Goal: Transaction & Acquisition: Purchase product/service

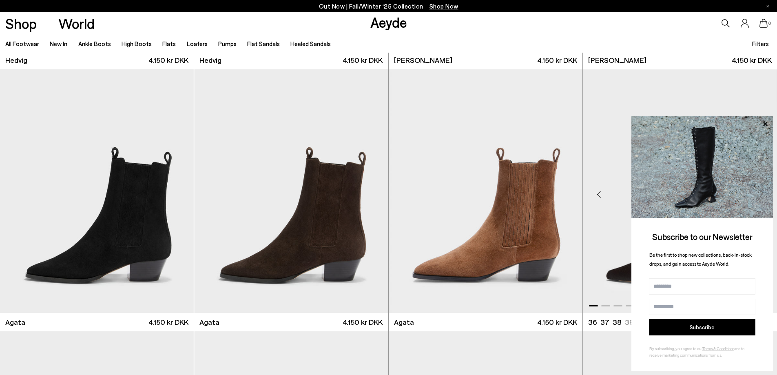
scroll to position [538, 0]
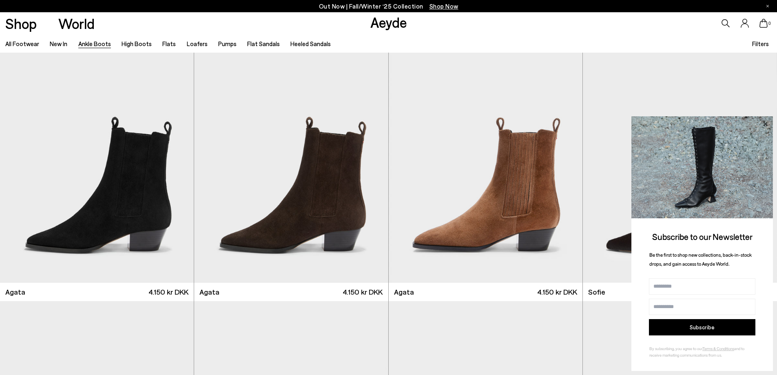
click at [765, 124] on icon at bounding box center [765, 124] width 4 height 4
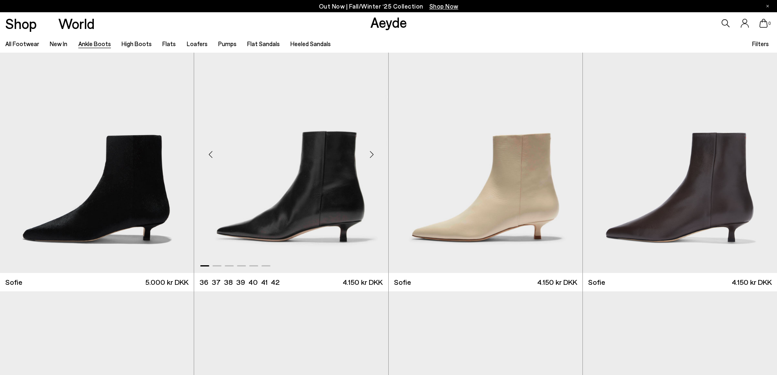
scroll to position [820, 0]
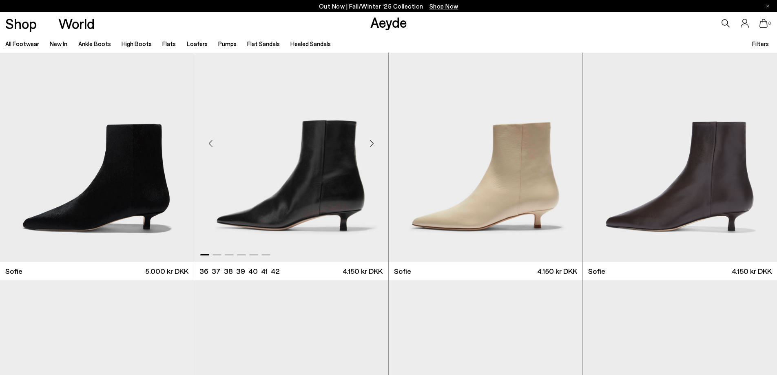
click at [374, 144] on div "Next slide" at bounding box center [372, 143] width 24 height 24
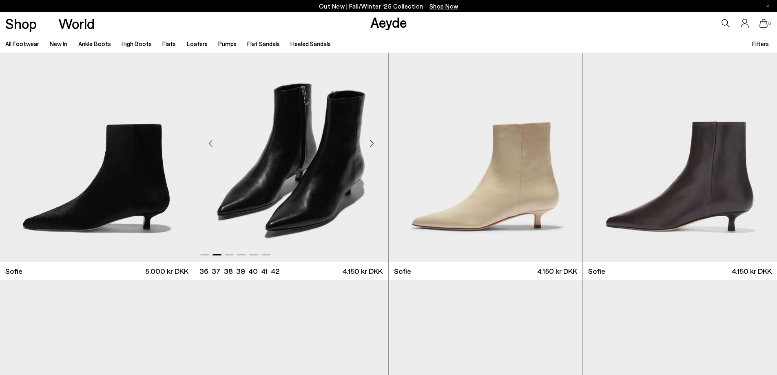
click at [374, 144] on div "Next slide" at bounding box center [372, 143] width 24 height 24
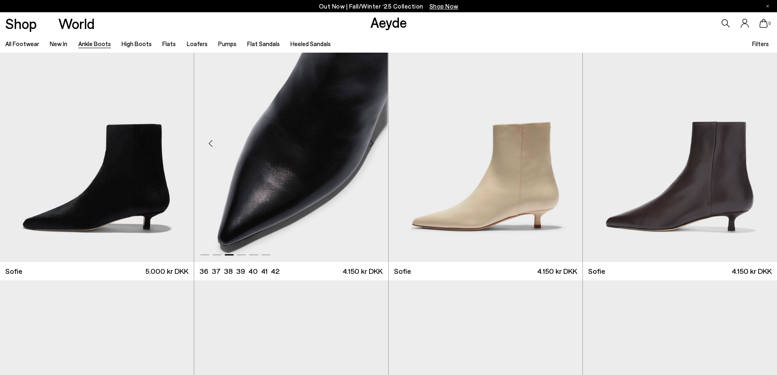
click at [374, 144] on div "Next slide" at bounding box center [372, 143] width 24 height 24
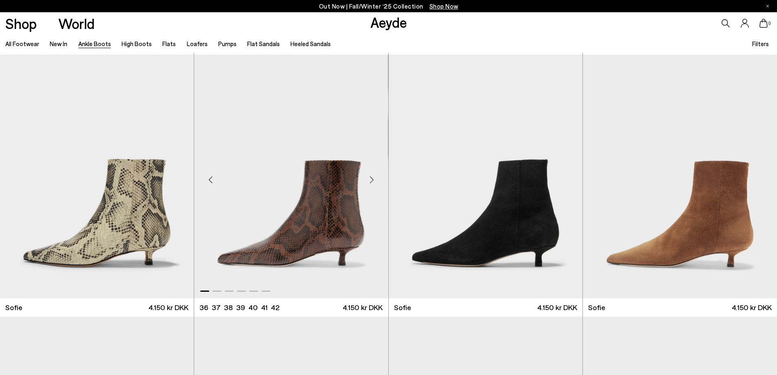
scroll to position [1109, 0]
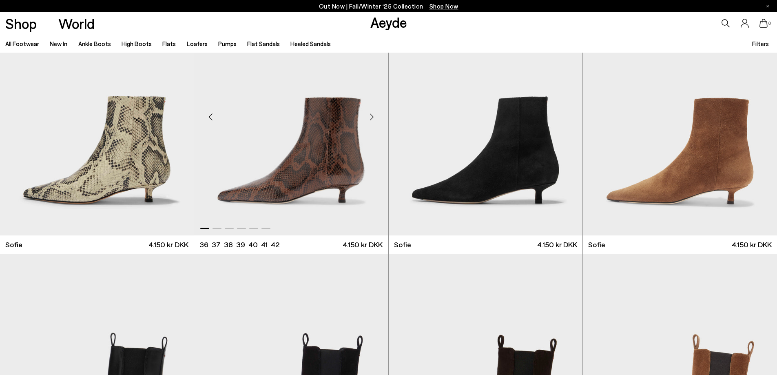
click at [371, 114] on div "Next slide" at bounding box center [372, 117] width 24 height 24
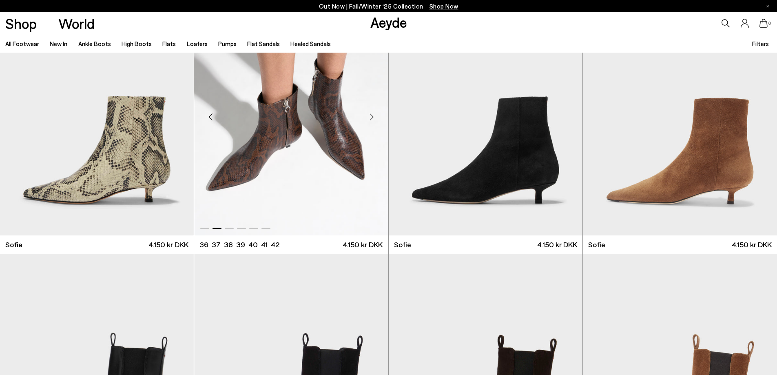
click at [371, 114] on div "Next slide" at bounding box center [372, 117] width 24 height 24
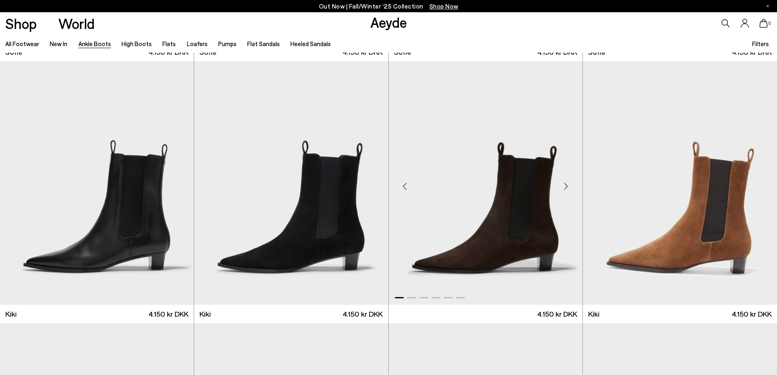
scroll to position [1626, 0]
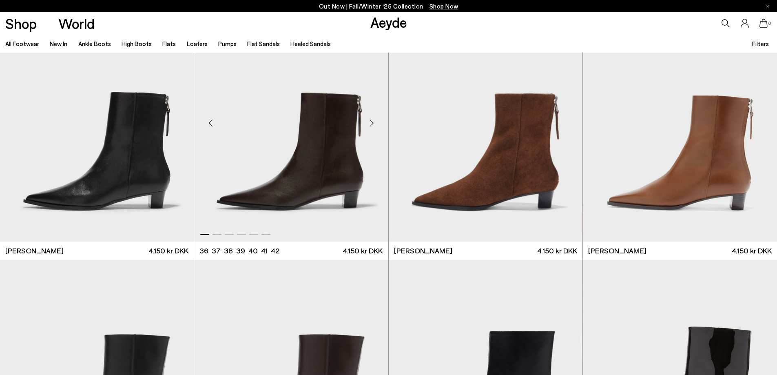
click at [370, 125] on div "Next slide" at bounding box center [372, 123] width 24 height 24
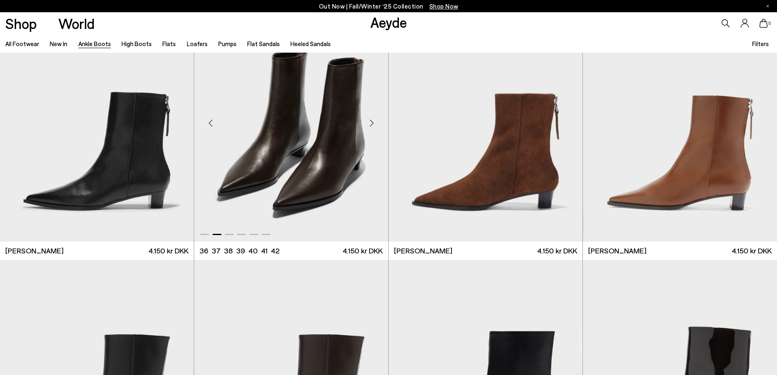
click at [370, 125] on div "Next slide" at bounding box center [372, 123] width 24 height 24
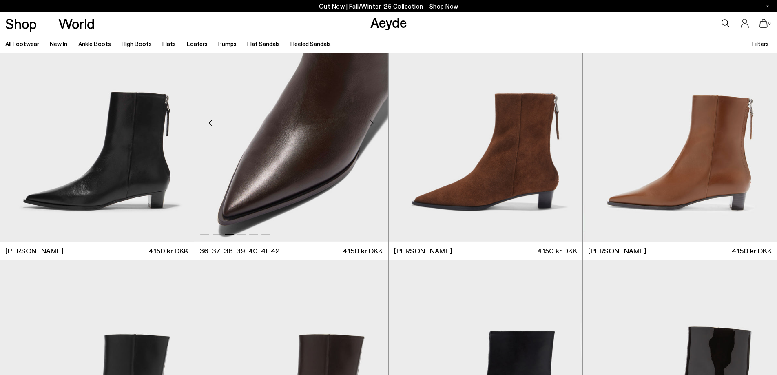
click at [370, 125] on div "Next slide" at bounding box center [372, 123] width 24 height 24
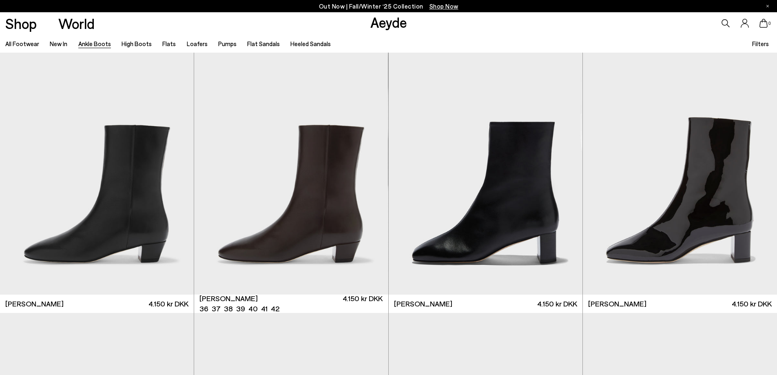
scroll to position [1837, 0]
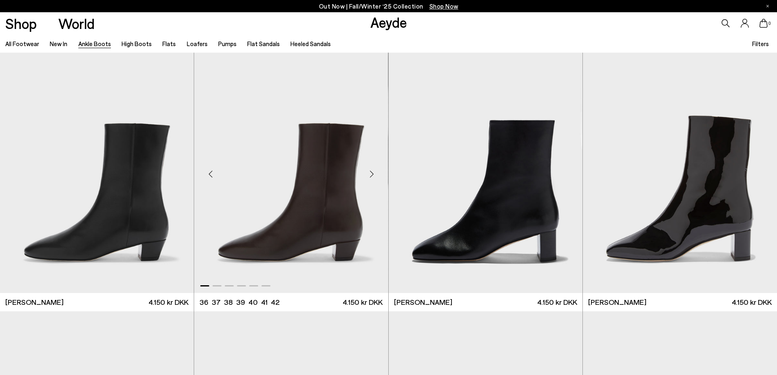
click at [371, 175] on div "Next slide" at bounding box center [372, 174] width 24 height 24
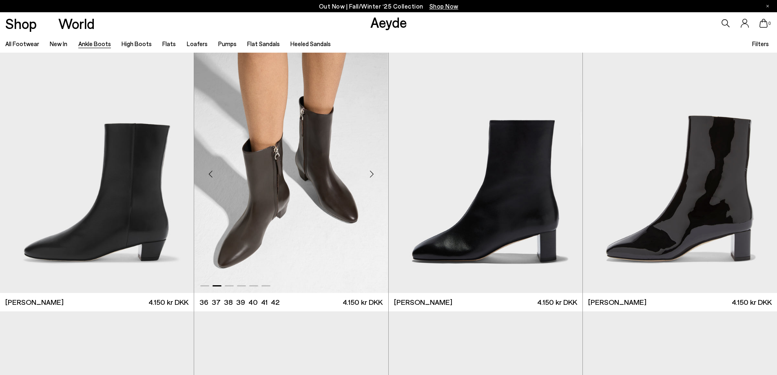
click at [371, 175] on div "Next slide" at bounding box center [372, 174] width 24 height 24
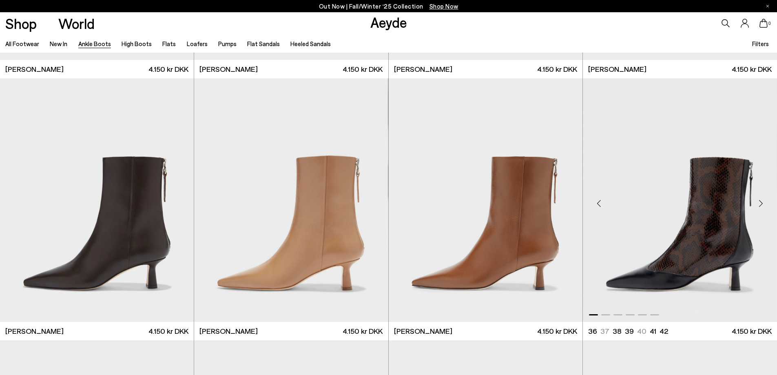
scroll to position [2329, 0]
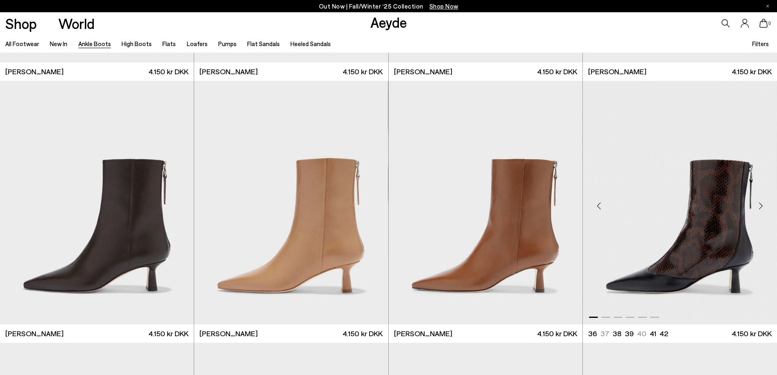
click at [761, 209] on div "Next slide" at bounding box center [760, 205] width 24 height 24
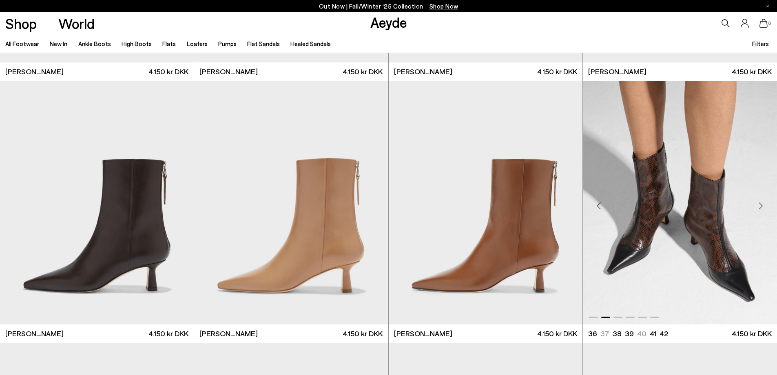
click at [761, 209] on div "Next slide" at bounding box center [760, 205] width 24 height 24
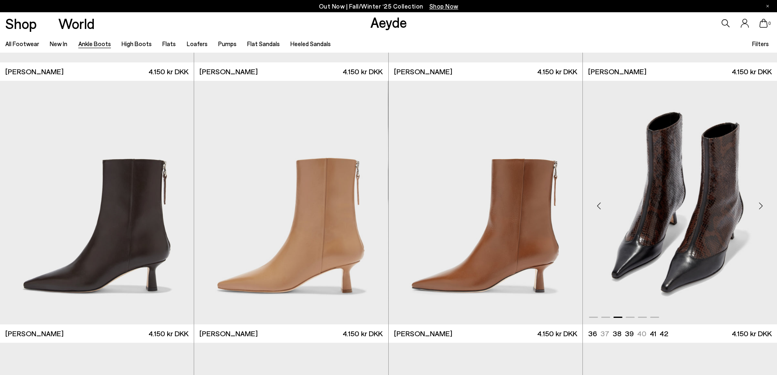
click at [761, 209] on div "Next slide" at bounding box center [760, 205] width 24 height 24
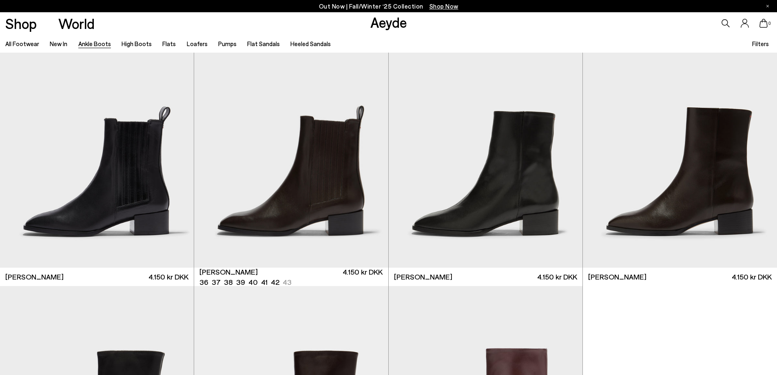
scroll to position [4482, 0]
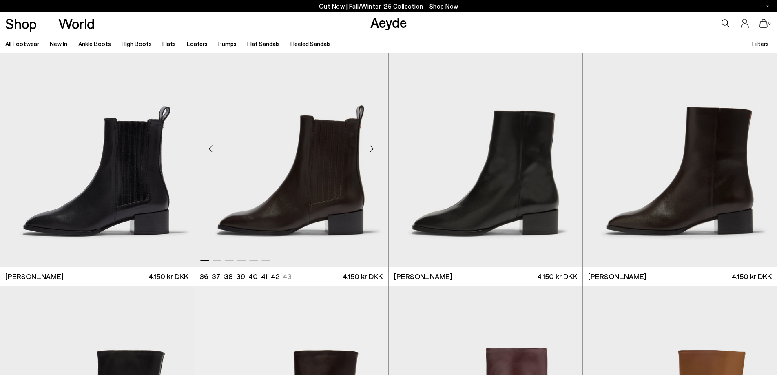
click at [301, 157] on img "1 / 6" at bounding box center [291, 145] width 194 height 243
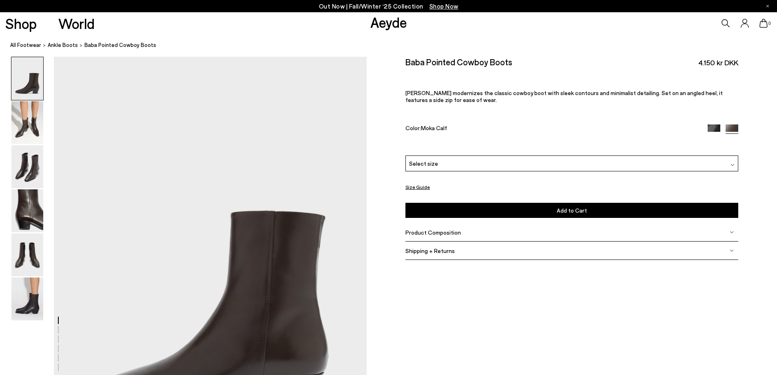
click at [607, 160] on div "Select size" at bounding box center [571, 163] width 333 height 16
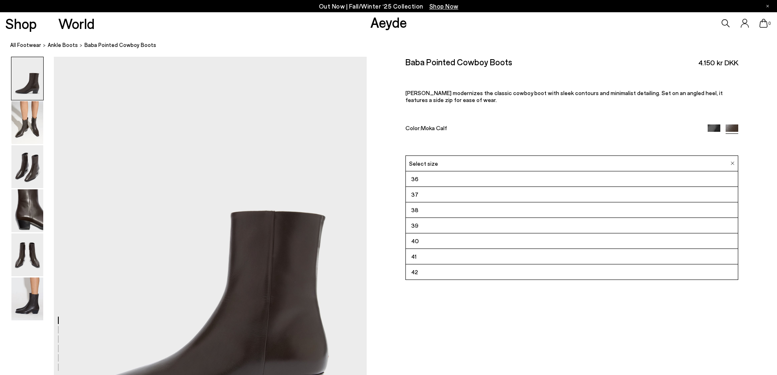
click at [607, 160] on div "Select size" at bounding box center [571, 163] width 333 height 16
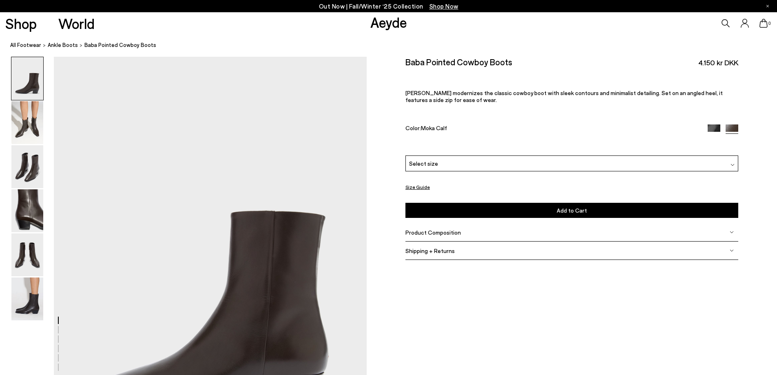
click at [416, 188] on button "Size Guide" at bounding box center [417, 187] width 24 height 10
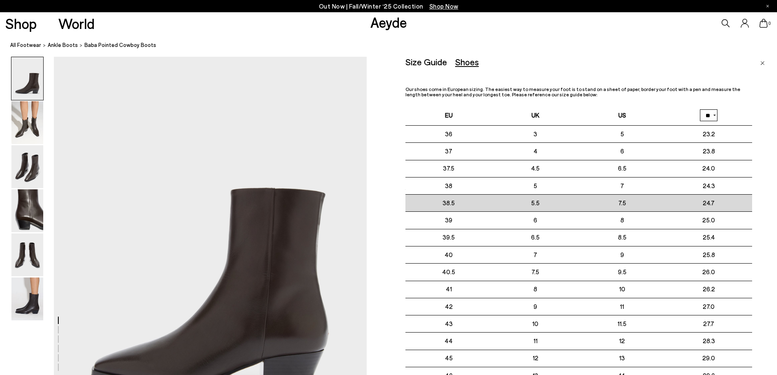
scroll to position [31, 0]
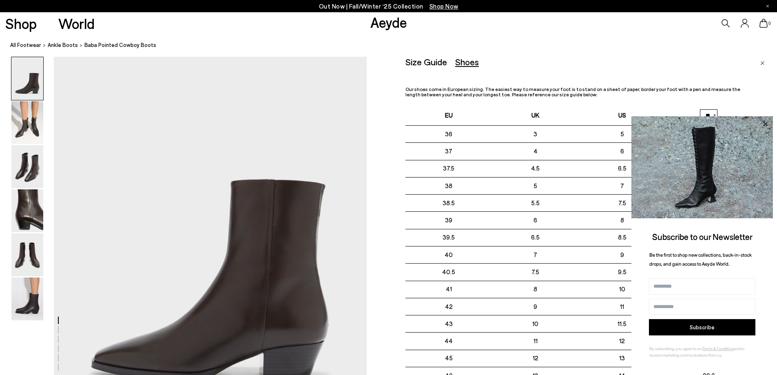
click at [764, 124] on icon at bounding box center [765, 124] width 11 height 11
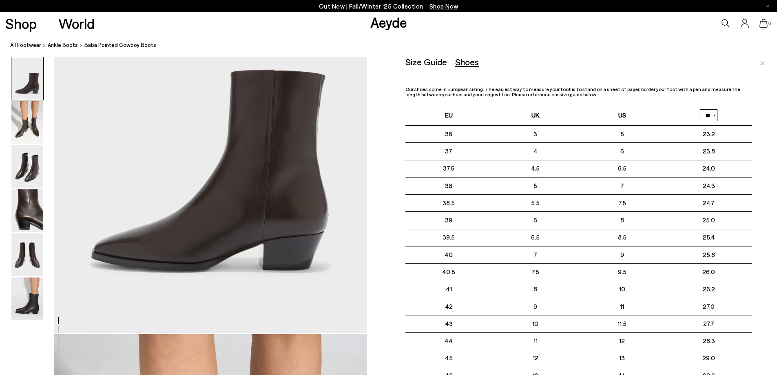
scroll to position [0, 0]
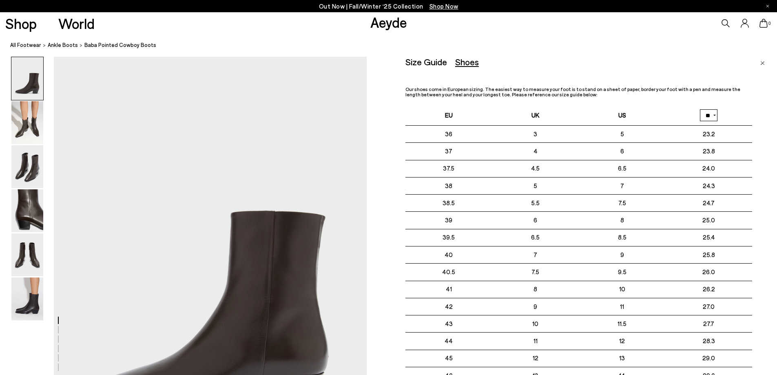
click at [464, 62] on div "Shoes" at bounding box center [467, 62] width 24 height 10
click at [426, 65] on div "Size Guide" at bounding box center [426, 62] width 42 height 10
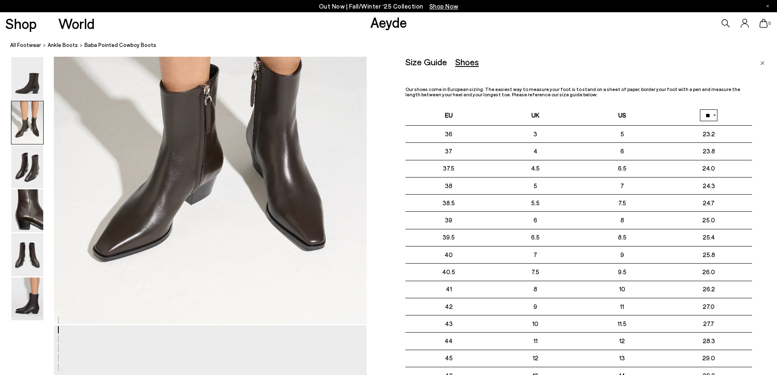
scroll to position [543, 0]
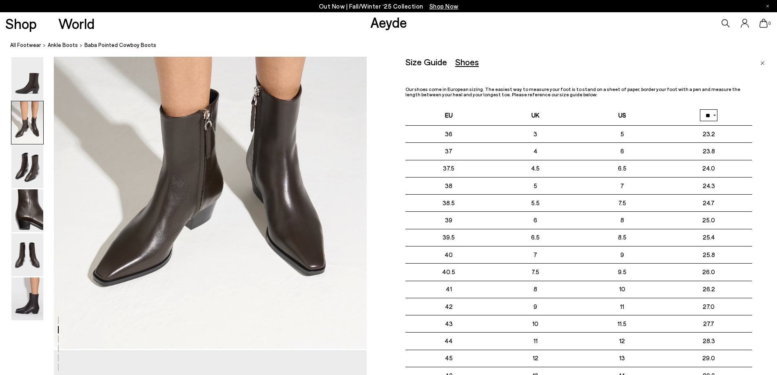
click at [508, 96] on p "Our shoes come in European sizing. The easiest way to measure your foot is to s…" at bounding box center [578, 91] width 347 height 11
click at [700, 77] on div "Size Guide Shoes Belt Our shoes come in European sizing. The easiest way to mea…" at bounding box center [578, 233] width 347 height 352
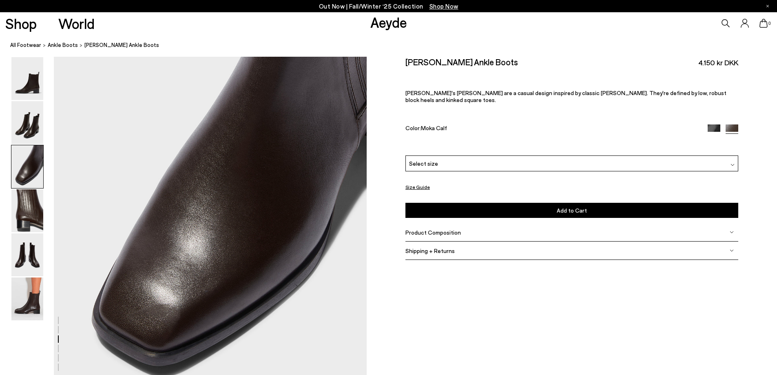
scroll to position [908, 0]
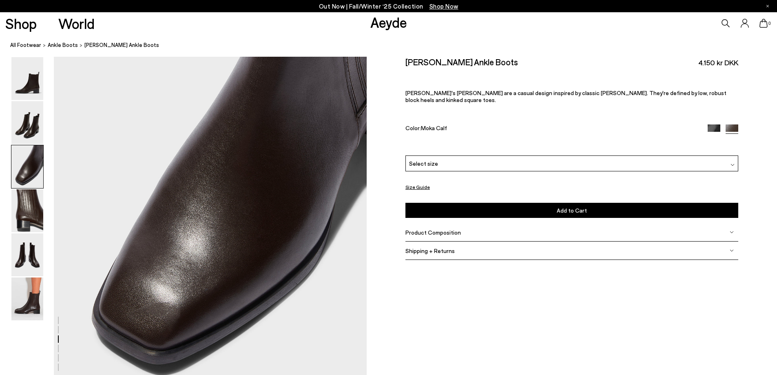
click at [432, 159] on span "Select size" at bounding box center [423, 163] width 29 height 9
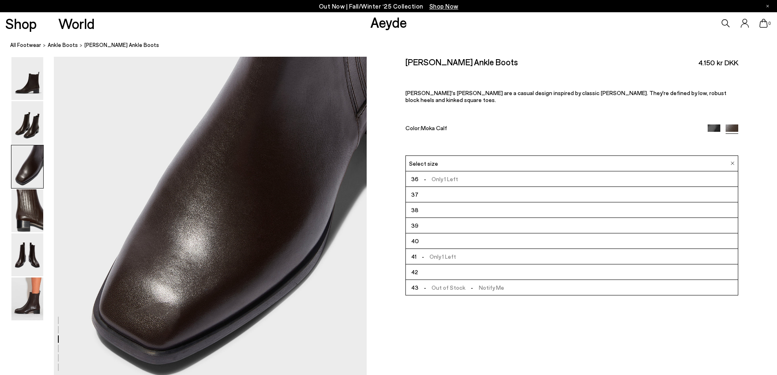
click at [713, 124] on img at bounding box center [714, 130] width 13 height 13
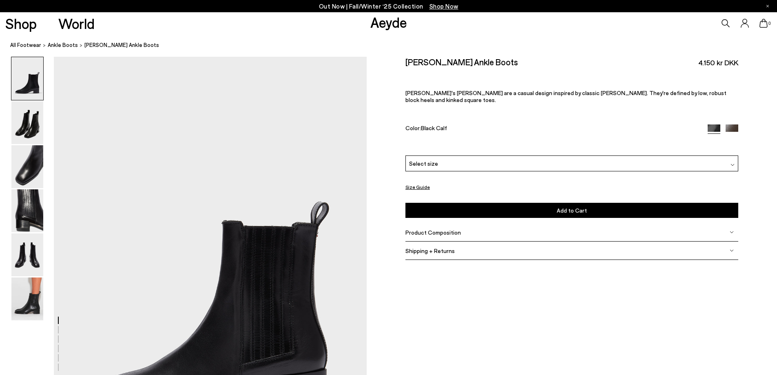
click at [584, 156] on div "Select size" at bounding box center [571, 163] width 333 height 16
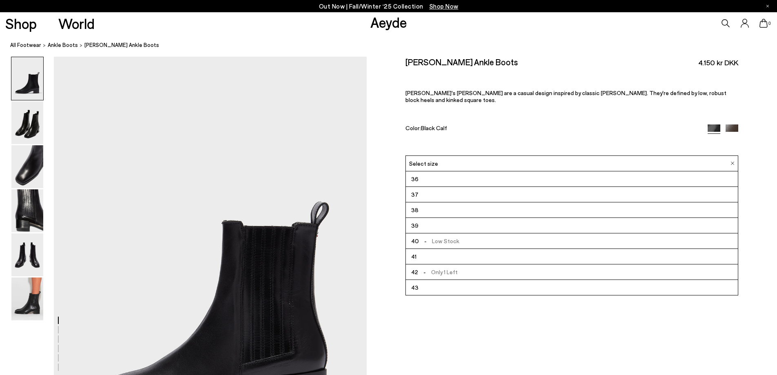
click at [384, 255] on div "Size Guide Shoes Belt Our shoes come in European sizing. The easiest way to mea…" at bounding box center [572, 164] width 410 height 215
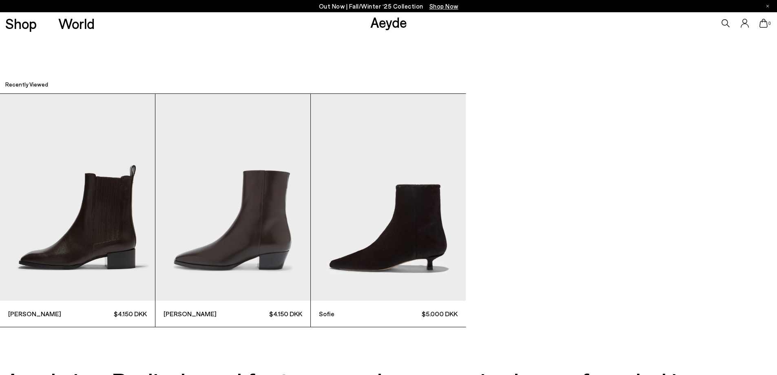
scroll to position [3132, 0]
